Goal: Browse casually: Explore the website without a specific task or goal

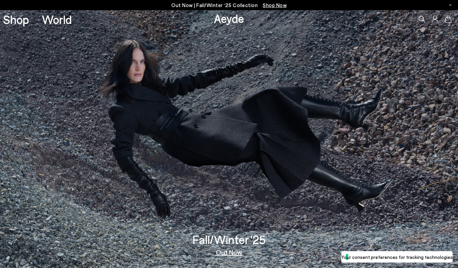
click at [224, 252] on link "Out Now" at bounding box center [229, 251] width 26 height 7
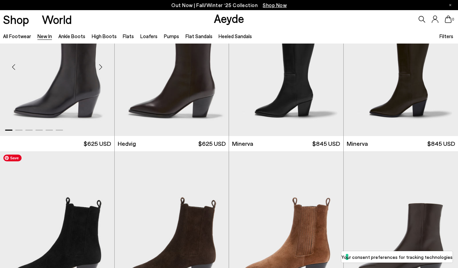
scroll to position [195, 0]
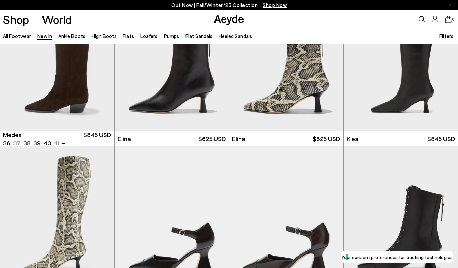
scroll to position [497, 0]
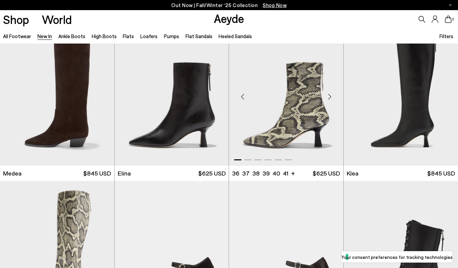
click at [328, 99] on div "Next slide" at bounding box center [329, 96] width 20 height 20
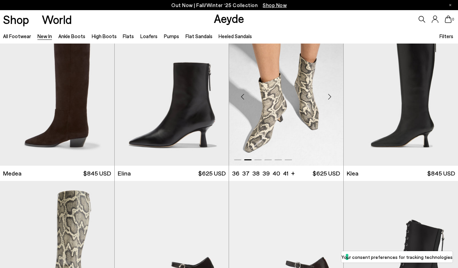
click at [327, 99] on div "Next slide" at bounding box center [329, 96] width 20 height 20
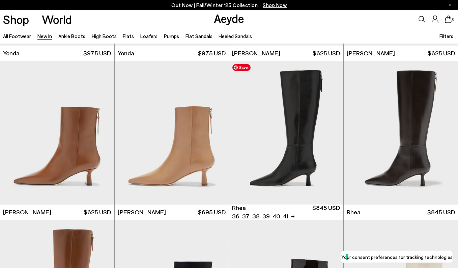
scroll to position [1097, 0]
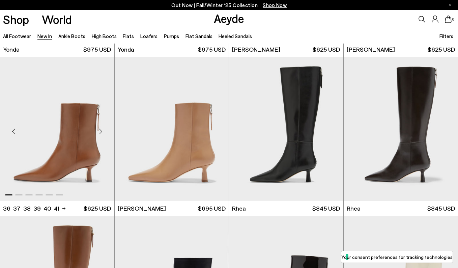
click at [101, 132] on div "Next slide" at bounding box center [101, 131] width 20 height 20
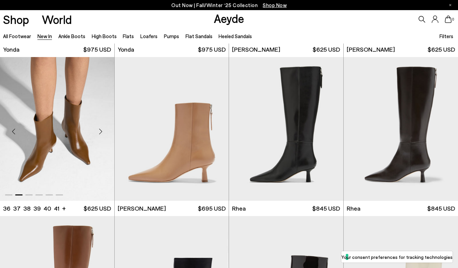
click at [101, 132] on div "Next slide" at bounding box center [101, 131] width 20 height 20
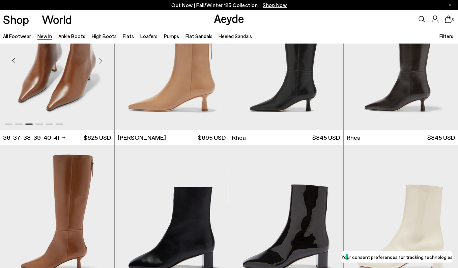
scroll to position [1223, 0]
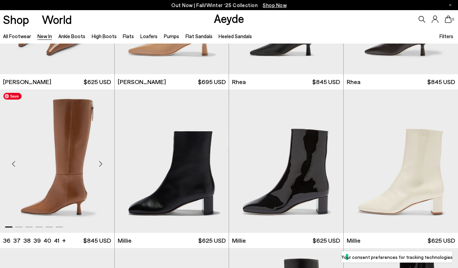
click at [101, 162] on div "Next slide" at bounding box center [101, 164] width 20 height 20
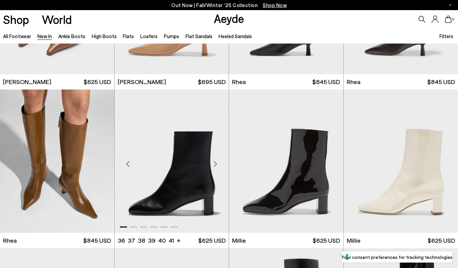
click at [215, 165] on div "Next slide" at bounding box center [215, 164] width 20 height 20
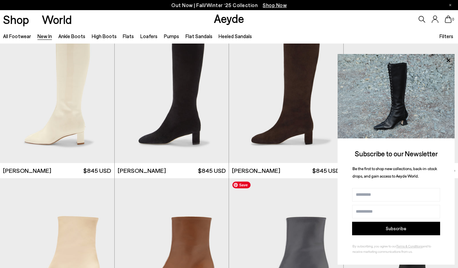
scroll to position [1631, 0]
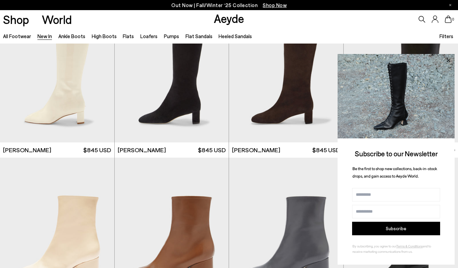
click at [448, 57] on icon at bounding box center [448, 60] width 9 height 9
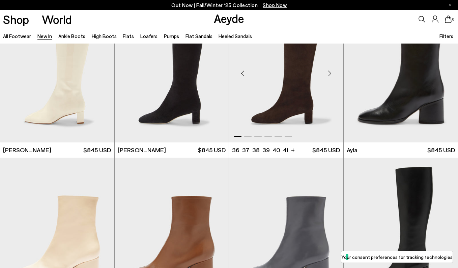
scroll to position [1779, 0]
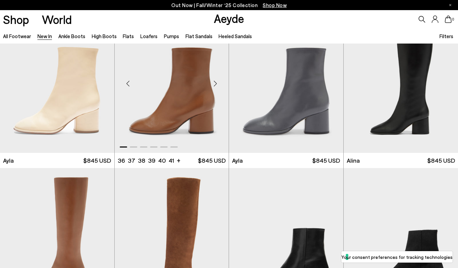
click at [216, 84] on div "Next slide" at bounding box center [215, 83] width 20 height 20
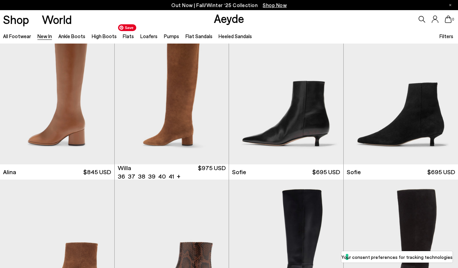
scroll to position [1918, 0]
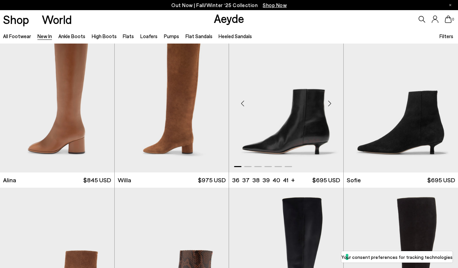
click at [330, 103] on div "Next slide" at bounding box center [329, 103] width 20 height 20
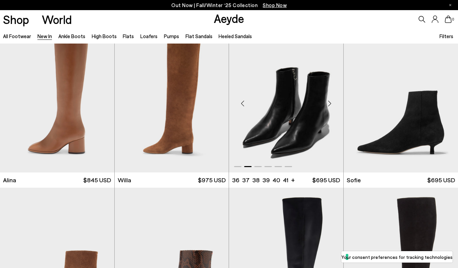
click at [328, 103] on div "Next slide" at bounding box center [329, 103] width 20 height 20
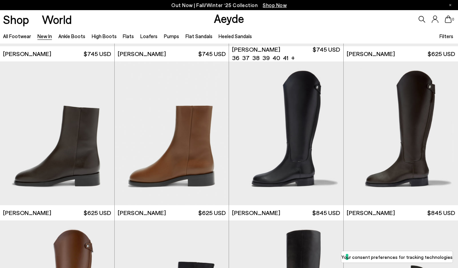
scroll to position [2691, 0]
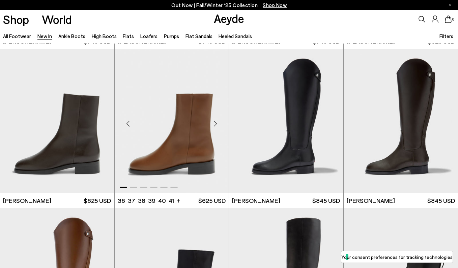
click at [213, 123] on div "Next slide" at bounding box center [215, 124] width 20 height 20
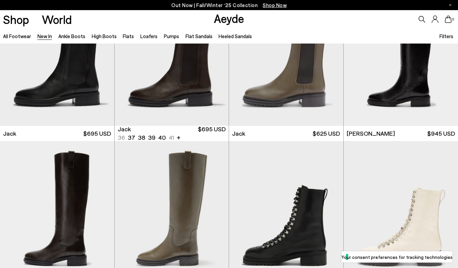
scroll to position [3218, 0]
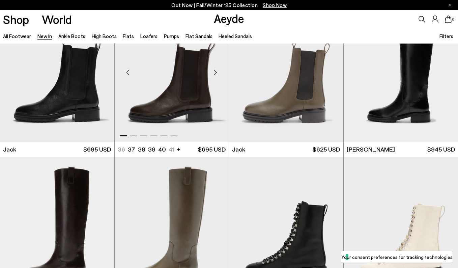
click at [217, 70] on div "Next slide" at bounding box center [215, 72] width 20 height 20
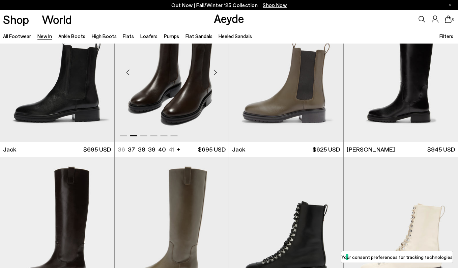
click at [217, 70] on div "Next slide" at bounding box center [215, 72] width 20 height 20
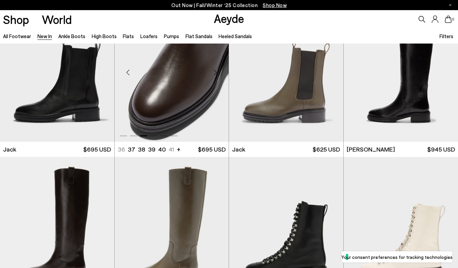
click at [217, 70] on div "Next slide" at bounding box center [215, 72] width 20 height 20
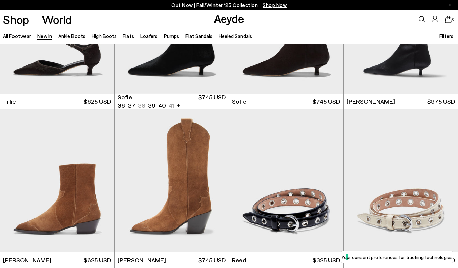
scroll to position [3767, 0]
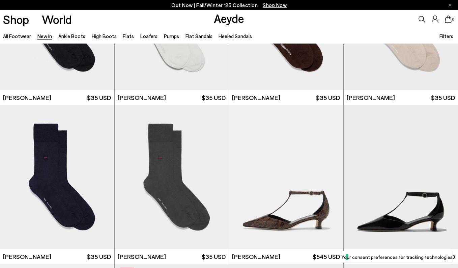
scroll to position [4957, 0]
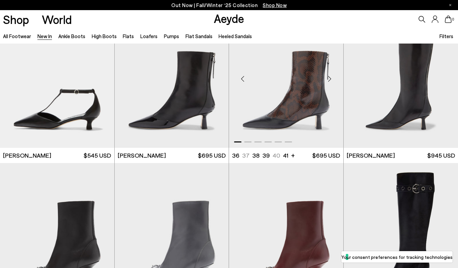
click at [241, 78] on div "Previous slide" at bounding box center [242, 78] width 20 height 20
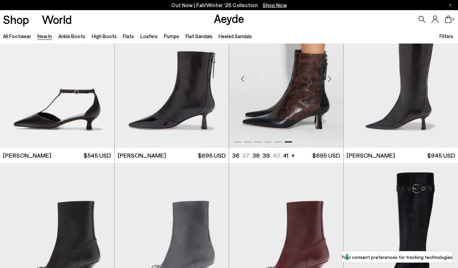
click at [241, 78] on div "Previous slide" at bounding box center [242, 78] width 20 height 20
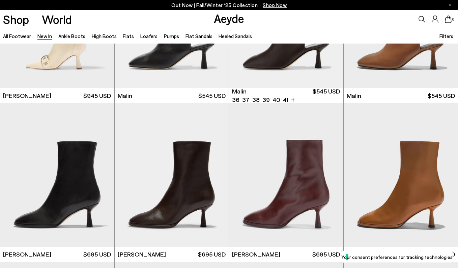
scroll to position [5415, 0]
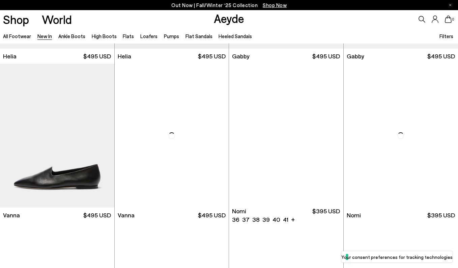
scroll to position [6633, 0]
